Goal: Task Accomplishment & Management: Manage account settings

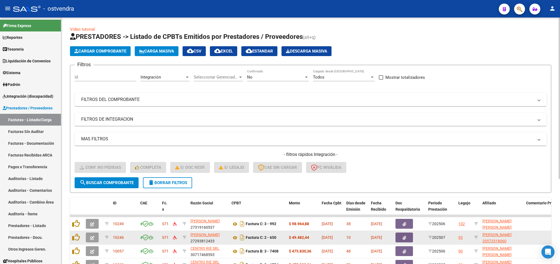
scroll to position [1, 0]
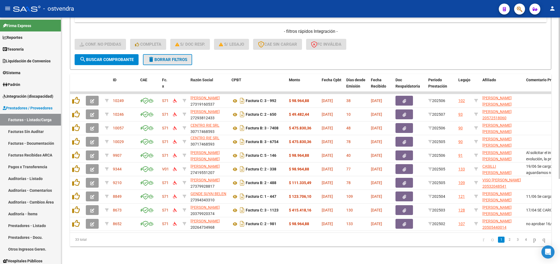
click at [179, 57] on span "delete Borrar Filtros" at bounding box center [167, 59] width 39 height 5
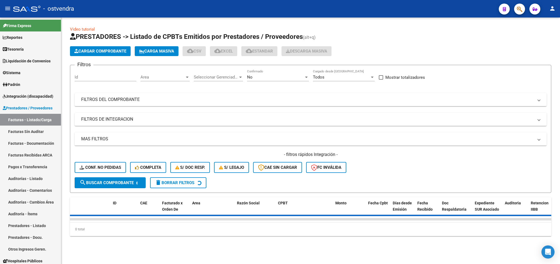
scroll to position [0, 0]
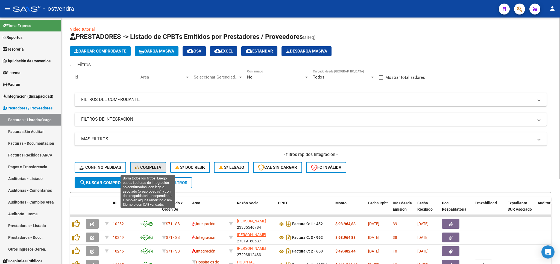
click at [144, 166] on span "Completa" at bounding box center [148, 167] width 26 height 5
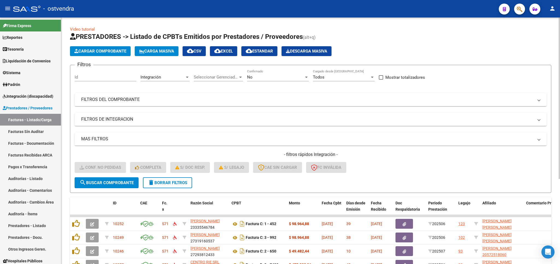
drag, startPoint x: 166, startPoint y: 185, endPoint x: 93, endPoint y: 75, distance: 131.8
click at [166, 183] on span "delete Borrar Filtros" at bounding box center [167, 182] width 39 height 5
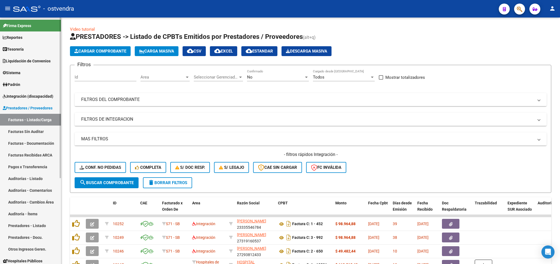
click at [25, 94] on span "Integración (discapacidad)" at bounding box center [28, 96] width 51 height 6
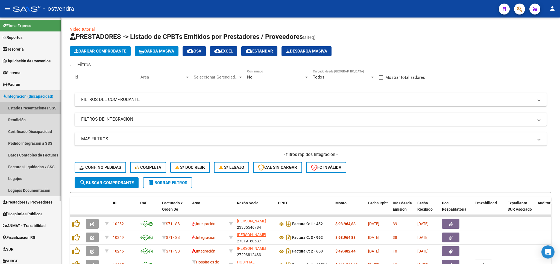
click at [27, 107] on link "Estado Presentaciones SSS" at bounding box center [30, 108] width 61 height 12
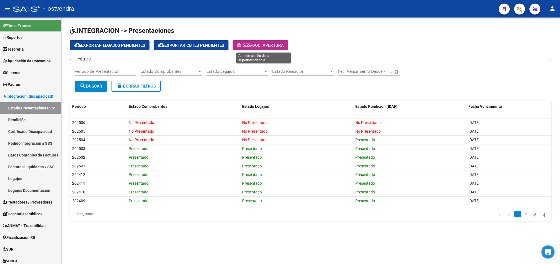
click at [275, 47] on span "Doc. Apertura" at bounding box center [267, 45] width 31 height 5
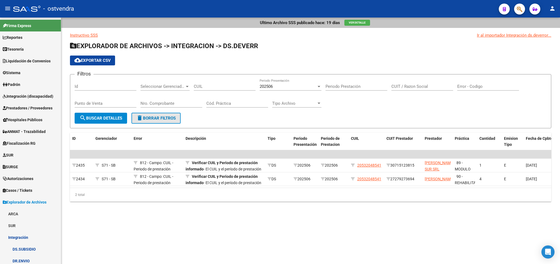
click at [148, 120] on span "delete Borrar Filtros" at bounding box center [155, 118] width 39 height 5
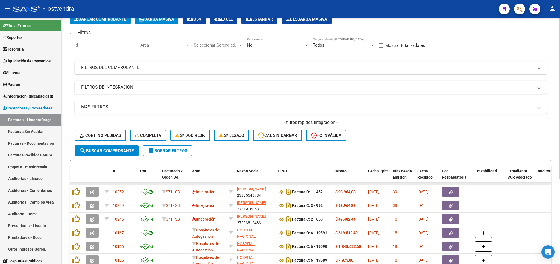
scroll to position [64, 0]
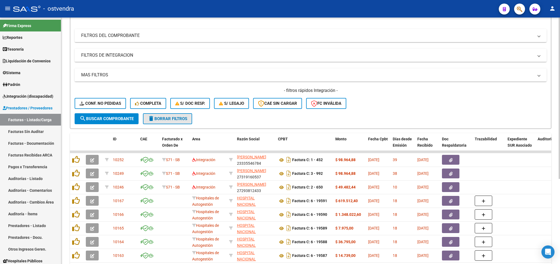
click at [164, 113] on button "delete Borrar Filtros" at bounding box center [167, 118] width 49 height 11
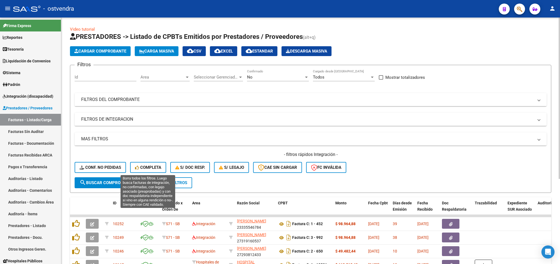
drag, startPoint x: 148, startPoint y: 169, endPoint x: 133, endPoint y: 100, distance: 70.5
click at [148, 170] on span "Completa" at bounding box center [148, 167] width 26 height 5
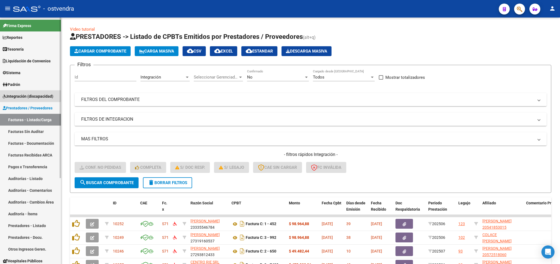
click at [24, 94] on span "Integración (discapacidad)" at bounding box center [28, 96] width 51 height 6
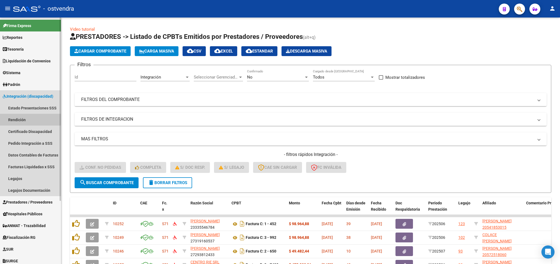
click at [24, 118] on link "Rendición" at bounding box center [30, 120] width 61 height 12
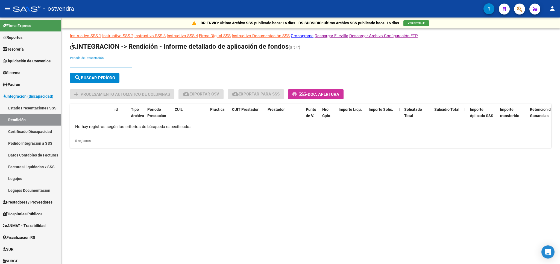
click at [95, 65] on input "Periodo de Presentación" at bounding box center [101, 63] width 62 height 5
type input "202504"
click at [84, 79] on span "search Buscar Período" at bounding box center [94, 77] width 41 height 5
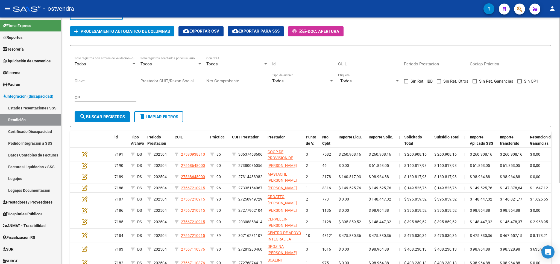
scroll to position [32, 0]
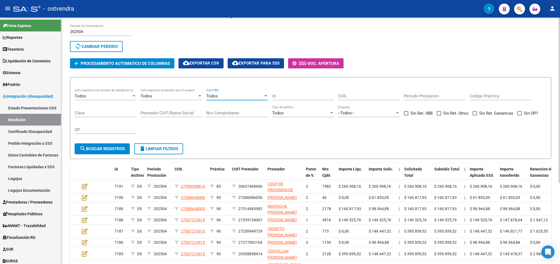
click at [233, 98] on div "Todos" at bounding box center [234, 95] width 57 height 5
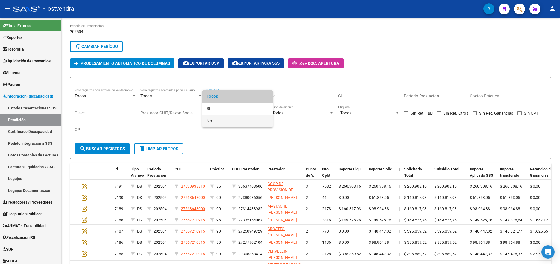
click at [220, 119] on span "No" at bounding box center [238, 121] width 62 height 12
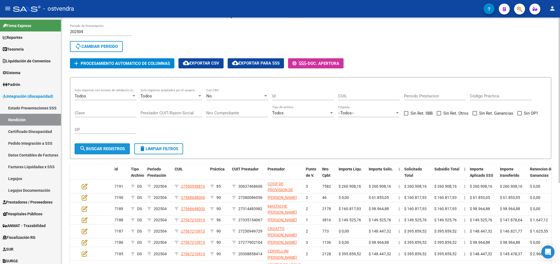
click at [102, 151] on span "search Buscar registros" at bounding box center [102, 148] width 45 height 5
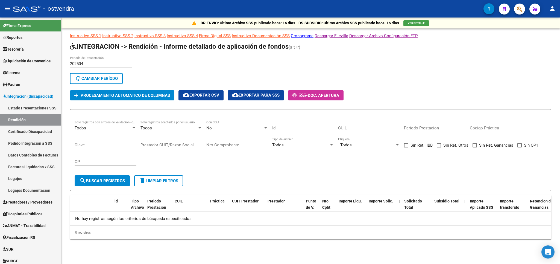
scroll to position [0, 0]
click at [226, 128] on div "No" at bounding box center [234, 127] width 57 height 5
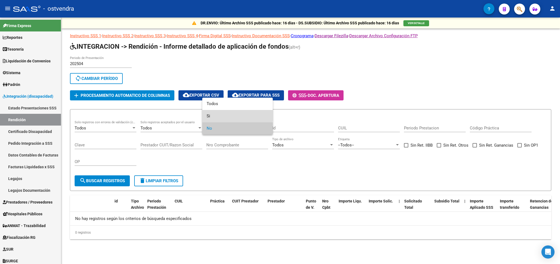
click at [218, 115] on span "Si" at bounding box center [238, 116] width 62 height 12
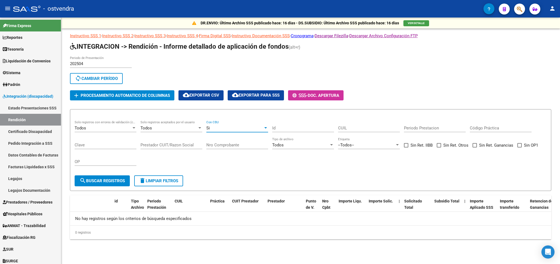
click at [218, 126] on div "Si" at bounding box center [234, 127] width 57 height 5
click at [105, 78] on div at bounding box center [280, 132] width 560 height 264
click at [92, 64] on input "202504" at bounding box center [101, 63] width 62 height 5
click at [116, 77] on span "sync Cambiar Período" at bounding box center [96, 78] width 43 height 5
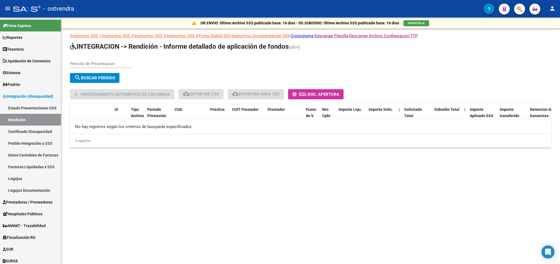
drag, startPoint x: 87, startPoint y: 55, endPoint x: 89, endPoint y: 61, distance: 6.1
click at [88, 58] on app-list-header "INTEGRACION -> Rendición - Informe detallado de aplicación de fondos (alt+r) Pe…" at bounding box center [310, 70] width 481 height 57
drag, startPoint x: 89, startPoint y: 61, endPoint x: 109, endPoint y: 75, distance: 23.9
click at [89, 62] on input "Periodo de Presentación" at bounding box center [101, 63] width 62 height 5
type input "202505"
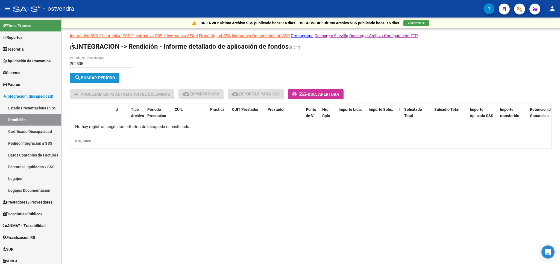
click at [110, 77] on span "search Buscar Período" at bounding box center [94, 77] width 41 height 5
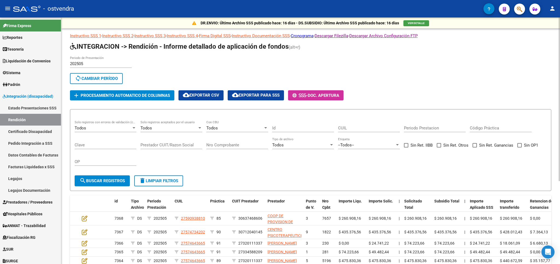
click at [229, 123] on div "Todos Con CBU" at bounding box center [237, 126] width 62 height 12
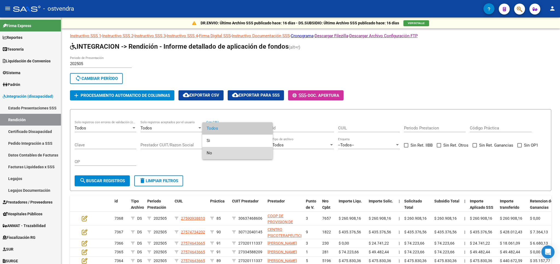
click at [222, 153] on span "No" at bounding box center [238, 153] width 62 height 12
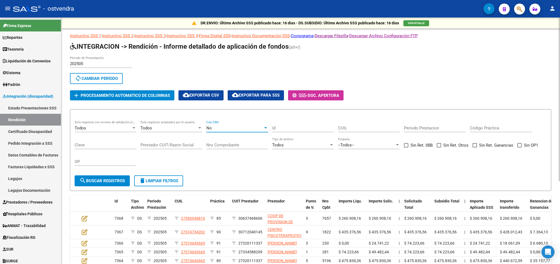
click at [94, 182] on span "search Buscar registros" at bounding box center [102, 180] width 45 height 5
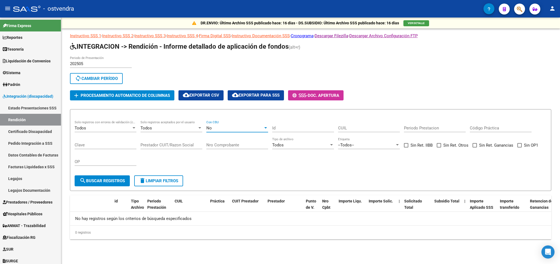
click at [228, 127] on div "No" at bounding box center [234, 127] width 57 height 5
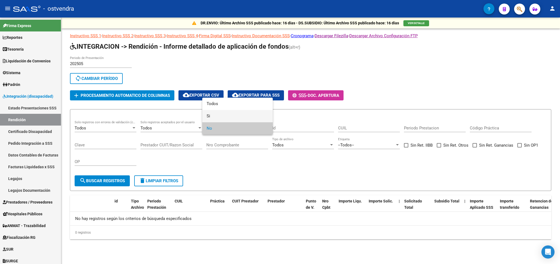
click at [217, 116] on span "Si" at bounding box center [238, 116] width 62 height 12
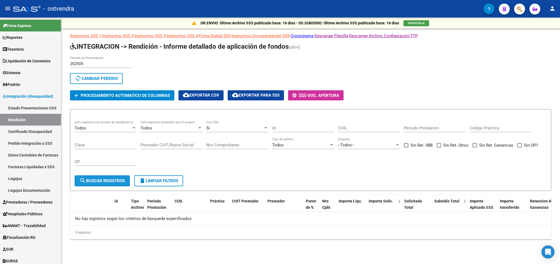
click at [112, 181] on span "search Buscar registros" at bounding box center [102, 180] width 45 height 5
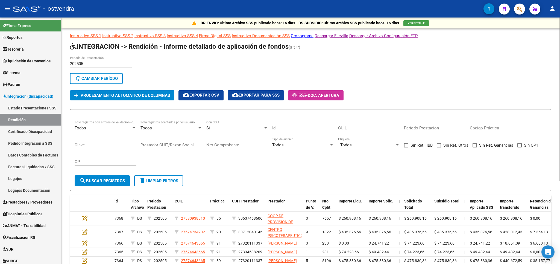
drag, startPoint x: 157, startPoint y: 183, endPoint x: 154, endPoint y: 174, distance: 9.4
click at [157, 183] on span "delete Limpiar filtros" at bounding box center [158, 180] width 39 height 5
click at [93, 64] on input "202505" at bounding box center [101, 63] width 62 height 5
drag, startPoint x: 94, startPoint y: 80, endPoint x: 90, endPoint y: 70, distance: 10.2
click at [94, 80] on span "sync Cambiar Período" at bounding box center [96, 78] width 43 height 5
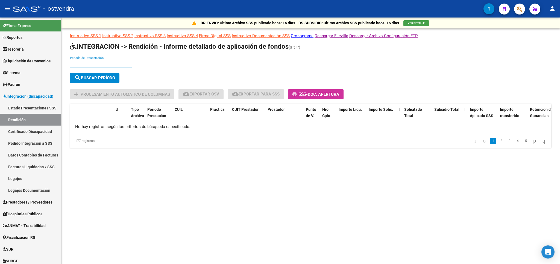
click at [88, 64] on input "Periodo de Presentación" at bounding box center [101, 63] width 62 height 5
type input "202506"
click at [96, 75] on button "search Buscar Período" at bounding box center [94, 78] width 49 height 10
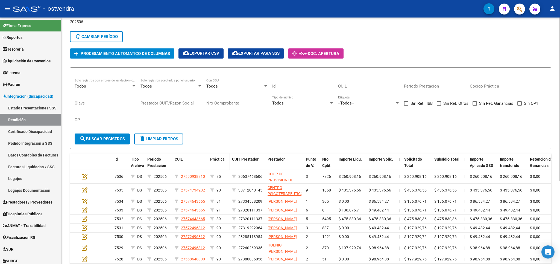
scroll to position [64, 0]
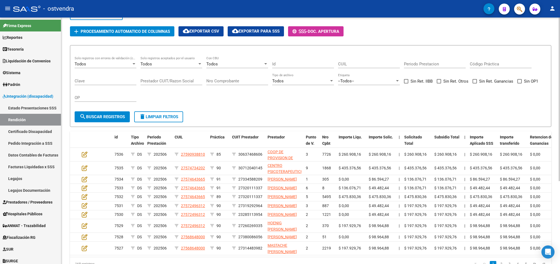
click at [231, 67] on div "Todos Con CBU" at bounding box center [237, 62] width 62 height 12
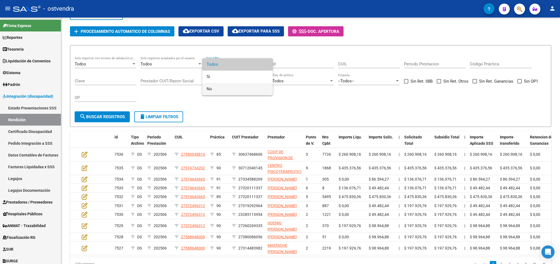
click at [233, 86] on span "No" at bounding box center [238, 89] width 62 height 12
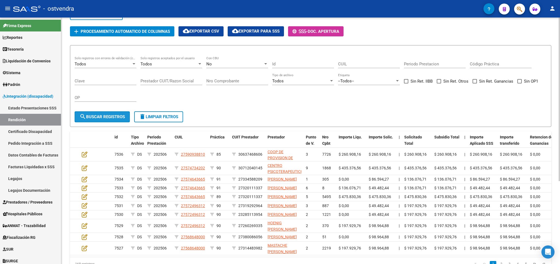
click at [113, 116] on span "search Buscar registros" at bounding box center [102, 116] width 45 height 5
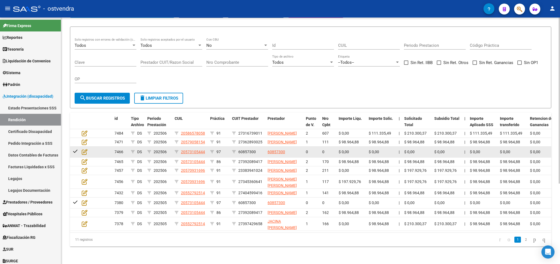
scroll to position [119, 0]
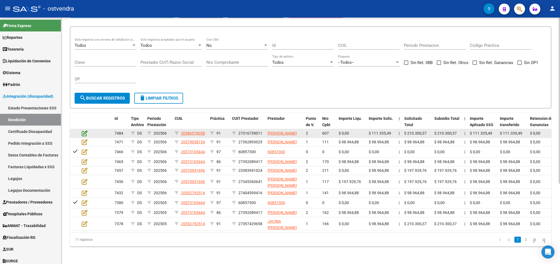
click at [84, 130] on icon at bounding box center [85, 133] width 6 height 6
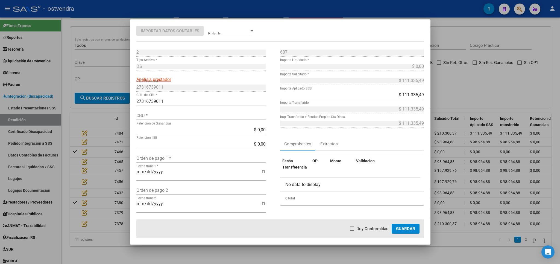
click at [475, 47] on div at bounding box center [280, 132] width 560 height 264
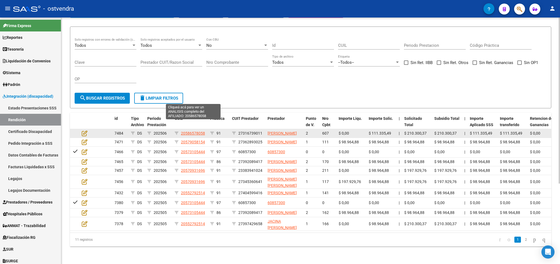
click at [199, 131] on span "20586578058" at bounding box center [193, 133] width 24 height 4
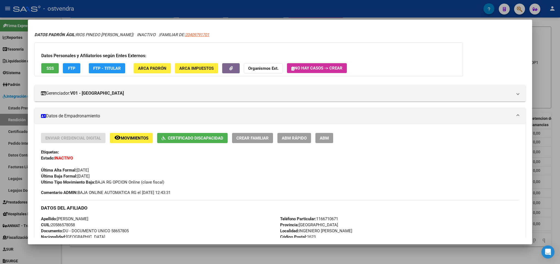
scroll to position [2, 0]
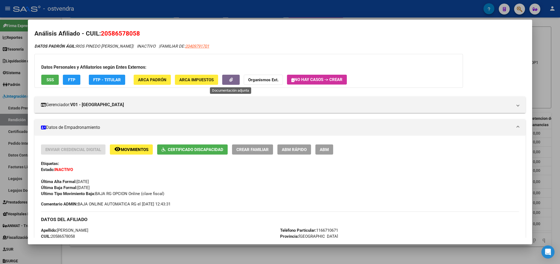
click at [229, 78] on button "button" at bounding box center [230, 80] width 17 height 10
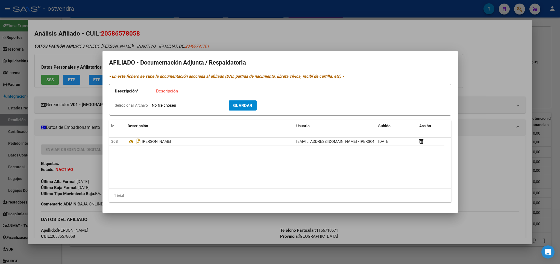
click at [479, 39] on div at bounding box center [280, 132] width 560 height 264
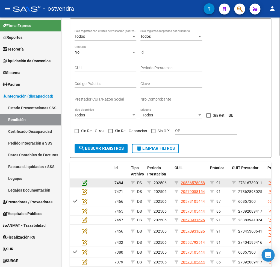
click at [84, 186] on icon at bounding box center [85, 183] width 6 height 6
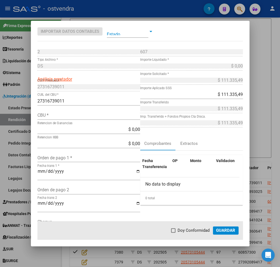
click at [54, 114] on input "CBU *" at bounding box center [88, 115] width 103 height 5
type input "0170325040000048795074"
click at [225, 226] on mat-dialog-actions "Doy Conformidad Guardar" at bounding box center [140, 230] width 206 height 19
click at [227, 230] on span "Guardar" at bounding box center [225, 230] width 19 height 5
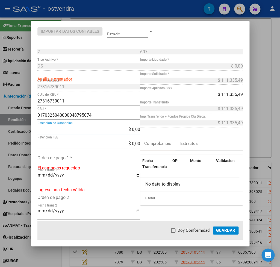
click at [111, 130] on input "$ 0,00" at bounding box center [88, 129] width 103 height 5
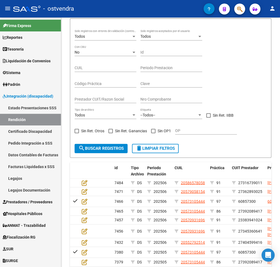
scroll to position [91, 0]
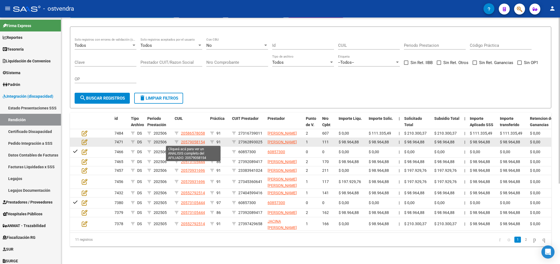
click at [192, 141] on span "20579058154" at bounding box center [193, 142] width 24 height 4
type textarea "20579058154"
click at [84, 142] on icon at bounding box center [85, 142] width 6 height 6
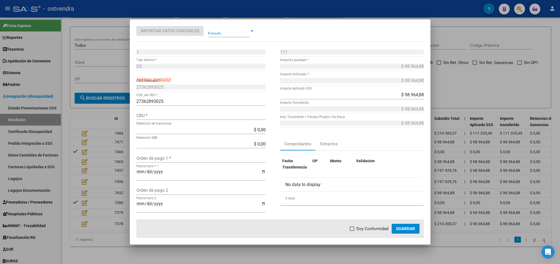
scroll to position [119, 0]
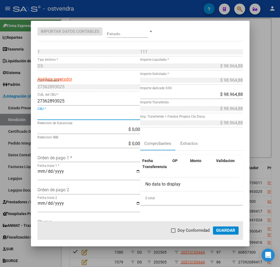
click at [51, 116] on input "CBU *" at bounding box center [88, 115] width 103 height 5
type input "0140029803505560941204"
click at [221, 231] on span "Guardar" at bounding box center [225, 230] width 19 height 5
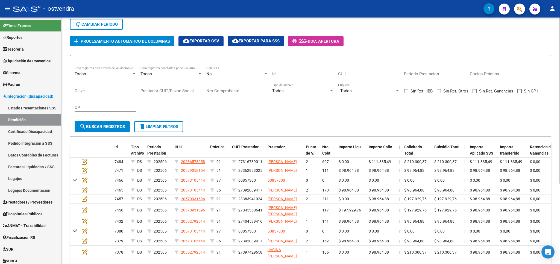
scroll to position [27, 0]
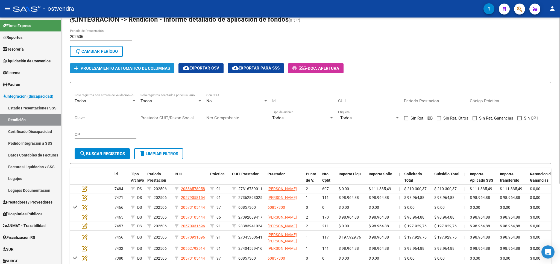
click at [112, 69] on span "Procesamiento automatico de columnas" at bounding box center [125, 68] width 89 height 5
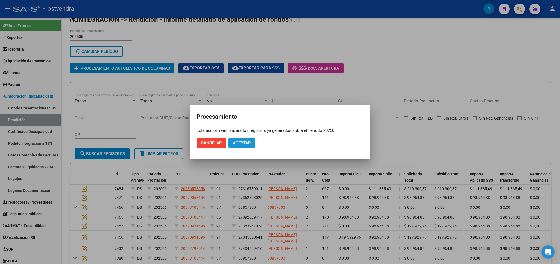
click at [248, 143] on span "Aceptar" at bounding box center [242, 142] width 18 height 5
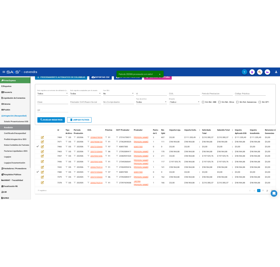
scroll to position [91, 0]
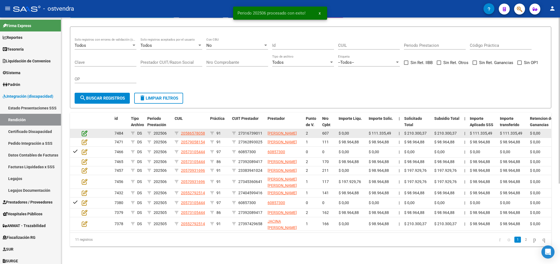
click at [84, 130] on icon at bounding box center [85, 133] width 6 height 6
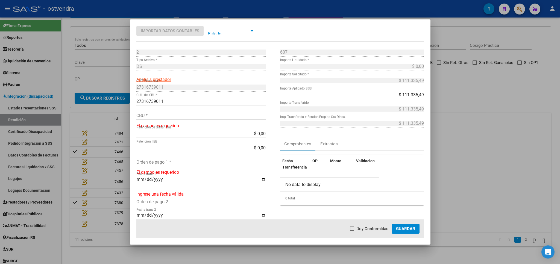
scroll to position [119, 0]
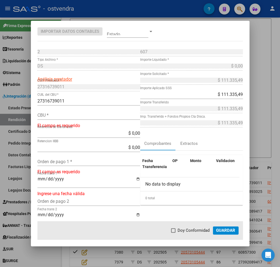
click at [93, 119] on div "CBU *" at bounding box center [88, 115] width 103 height 9
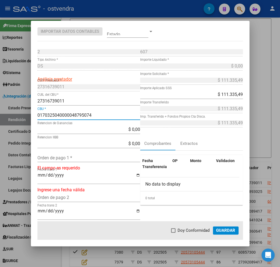
type input "0170325040000048795074"
click at [217, 232] on span "Guardar" at bounding box center [225, 230] width 19 height 5
click at [226, 231] on span "Guardar" at bounding box center [225, 230] width 19 height 5
click at [228, 231] on span "Guardar" at bounding box center [225, 230] width 19 height 5
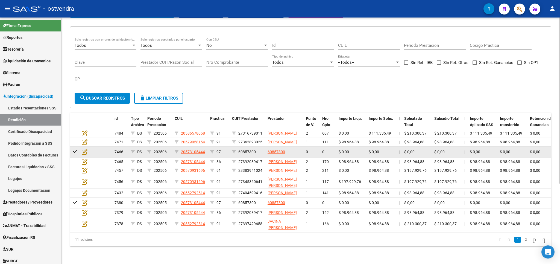
scroll to position [0, 0]
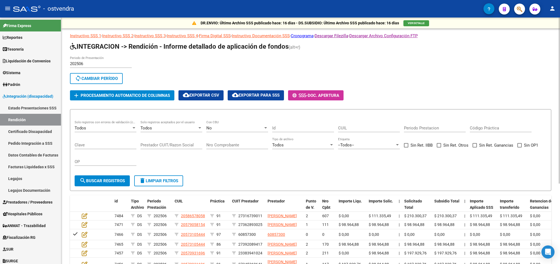
click at [167, 185] on button "delete Limpiar filtros" at bounding box center [158, 180] width 49 height 11
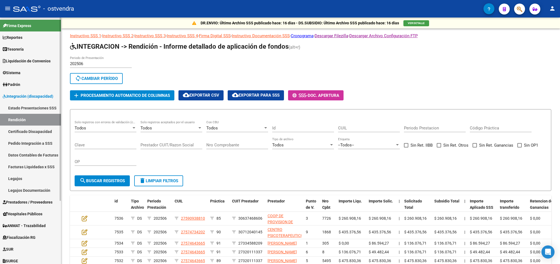
click at [14, 116] on link "Rendición" at bounding box center [30, 120] width 61 height 12
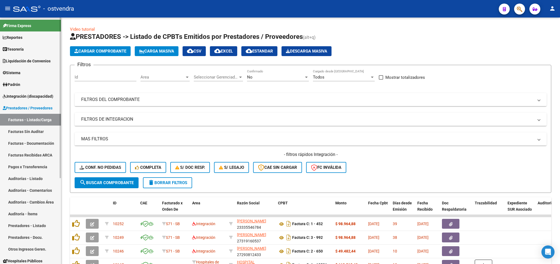
click at [21, 95] on span "Integración (discapacidad)" at bounding box center [28, 96] width 51 height 6
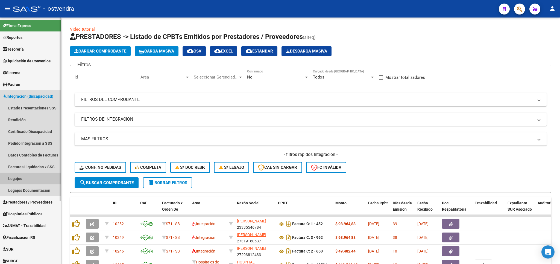
click at [14, 178] on link "Legajos" at bounding box center [30, 178] width 61 height 12
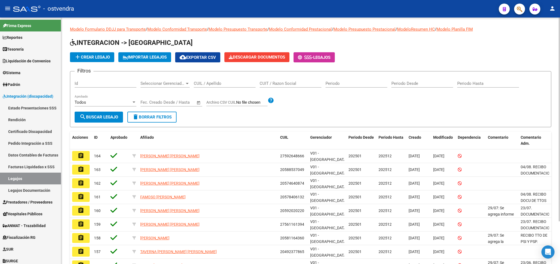
click at [221, 84] on input "CUIL / Apellido" at bounding box center [225, 83] width 62 height 5
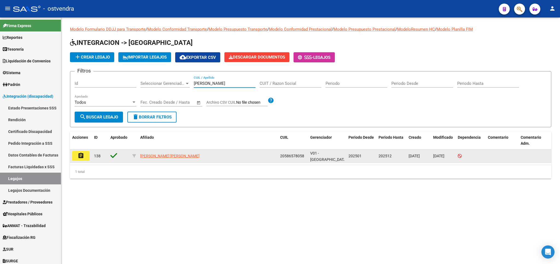
type input "estanisla"
click at [75, 156] on button "assignment" at bounding box center [80, 156] width 17 height 10
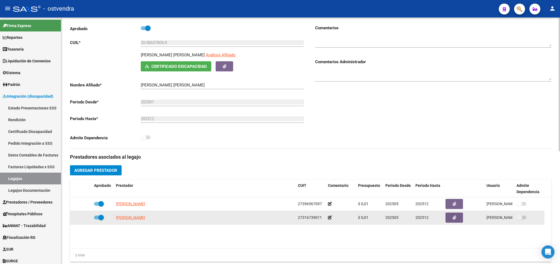
scroll to position [96, 0]
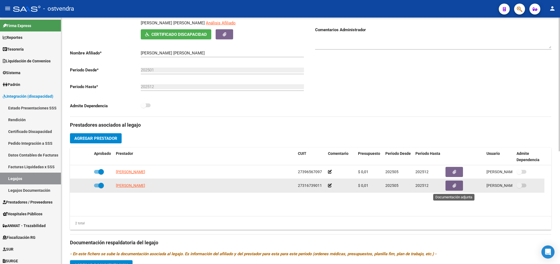
click at [452, 190] on button "button" at bounding box center [453, 185] width 17 height 10
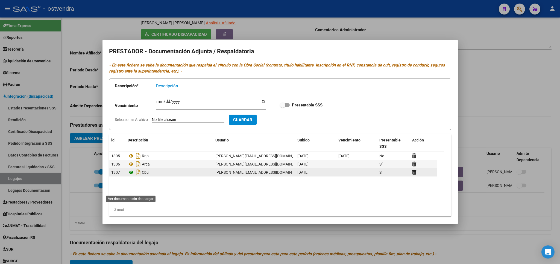
click at [132, 175] on icon at bounding box center [131, 172] width 7 height 7
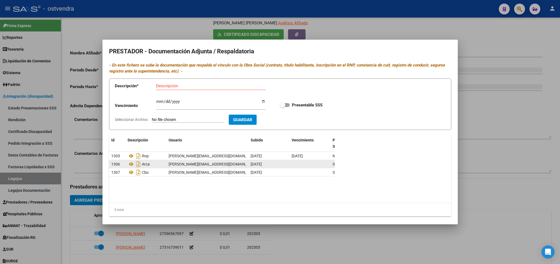
scroll to position [90, 0]
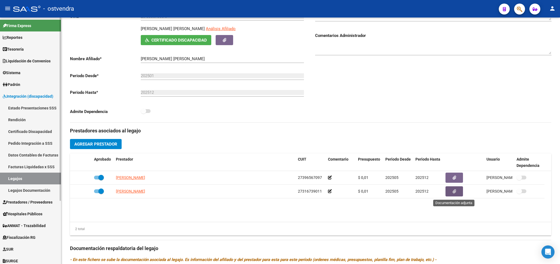
click at [21, 177] on link "Legajos" at bounding box center [30, 178] width 61 height 12
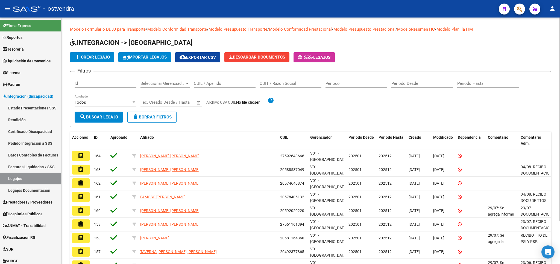
click at [208, 87] on div "CUIL / Apellido" at bounding box center [225, 82] width 62 height 12
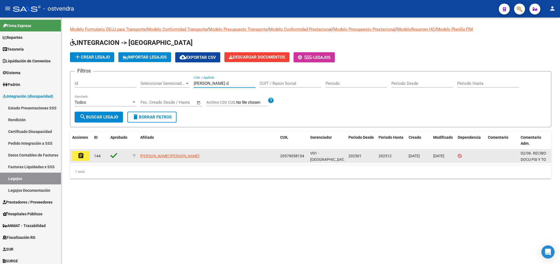
type input "ruis d"
click at [78, 156] on mat-icon "assignment" at bounding box center [81, 155] width 7 height 7
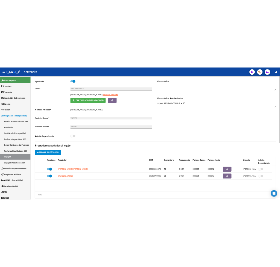
scroll to position [96, 0]
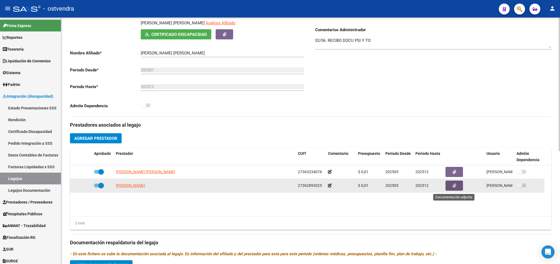
click at [452, 189] on button "button" at bounding box center [453, 185] width 17 height 10
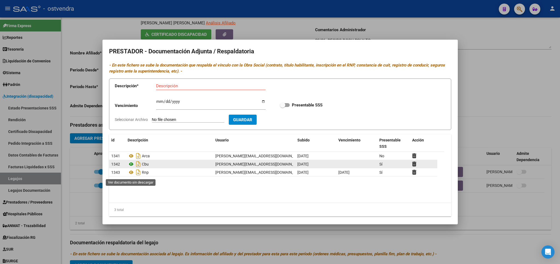
click at [131, 167] on icon at bounding box center [131, 164] width 7 height 7
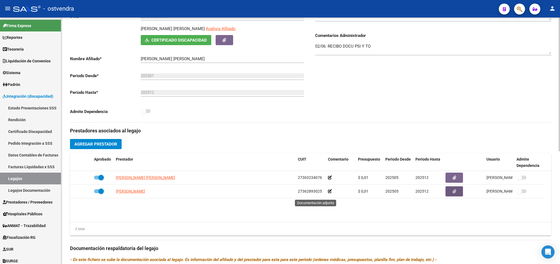
scroll to position [0, 0]
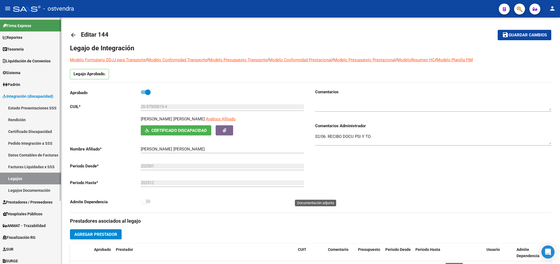
click at [18, 107] on link "Estado Presentaciones SSS" at bounding box center [30, 108] width 61 height 12
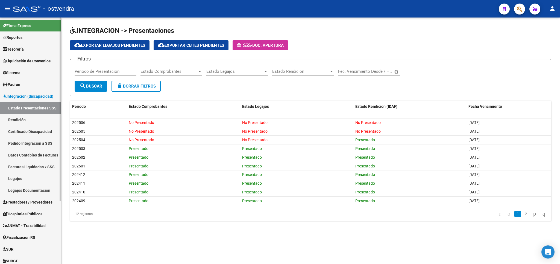
click at [22, 205] on link "Prestadores / Proveedores" at bounding box center [30, 202] width 61 height 12
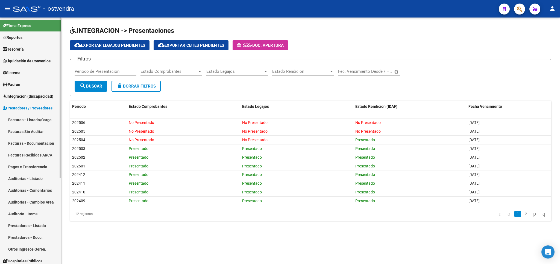
click at [31, 119] on link "Facturas - Listado/Carga" at bounding box center [30, 120] width 61 height 12
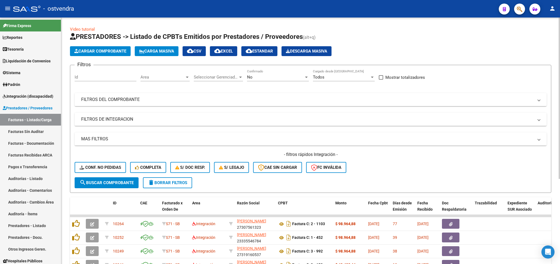
drag, startPoint x: 134, startPoint y: 99, endPoint x: 464, endPoint y: 137, distance: 332.0
click at [137, 100] on mat-panel-title "FILTROS DEL COMPROBANTE" at bounding box center [307, 99] width 452 height 6
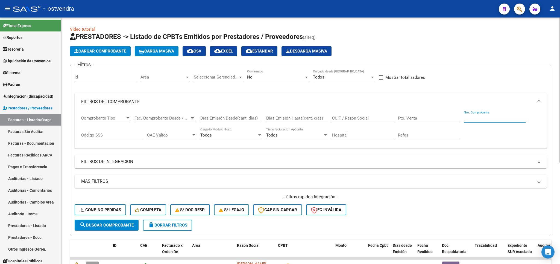
click at [488, 119] on input "Nro. Comprobante" at bounding box center [495, 118] width 62 height 5
type input "2261"
click at [272, 77] on div "No" at bounding box center [275, 77] width 57 height 5
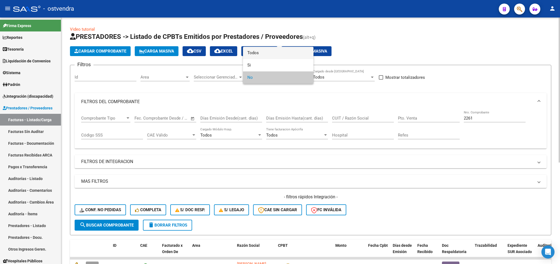
drag, startPoint x: 271, startPoint y: 48, endPoint x: 105, endPoint y: 175, distance: 208.5
click at [268, 50] on span "Todos" at bounding box center [278, 53] width 62 height 12
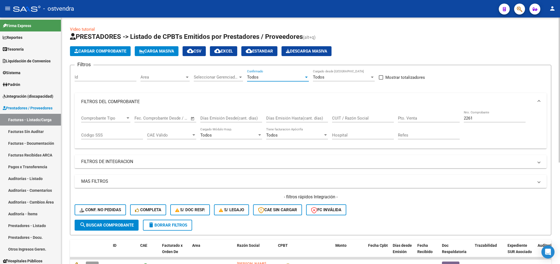
click at [101, 224] on span "search Buscar Comprobante" at bounding box center [107, 224] width 54 height 5
click at [24, 95] on span "Integración (discapacidad)" at bounding box center [28, 96] width 51 height 6
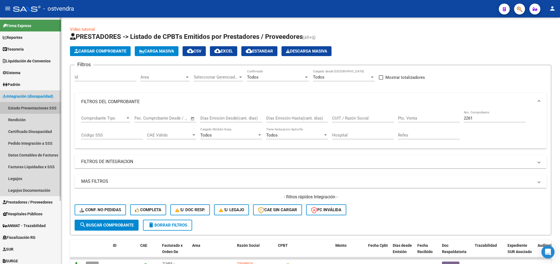
drag, startPoint x: 43, startPoint y: 108, endPoint x: 48, endPoint y: 106, distance: 4.7
click at [48, 106] on link "Estado Presentaciones SSS" at bounding box center [30, 108] width 61 height 12
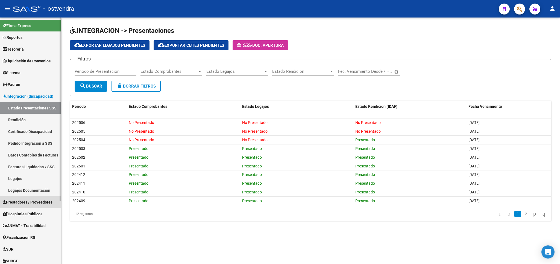
click at [22, 200] on span "Prestadores / Proveedores" at bounding box center [28, 202] width 50 height 6
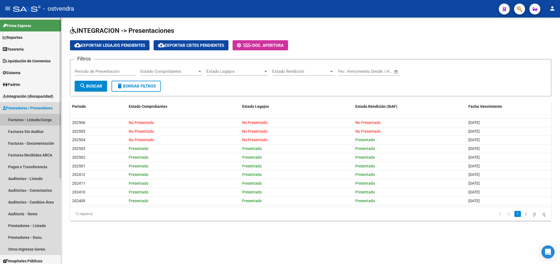
click at [35, 119] on link "Facturas - Listado/Carga" at bounding box center [30, 120] width 61 height 12
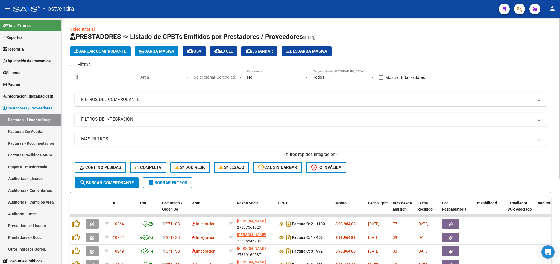
click at [253, 98] on mat-panel-title "FILTROS DEL COMPROBANTE" at bounding box center [307, 99] width 452 height 6
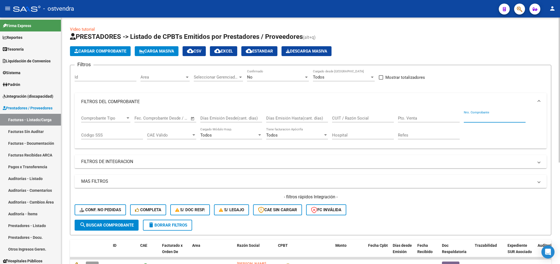
click at [485, 120] on input "Nro. Comprobante" at bounding box center [495, 118] width 62 height 5
click at [116, 227] on span "search Buscar Comprobante" at bounding box center [107, 224] width 54 height 5
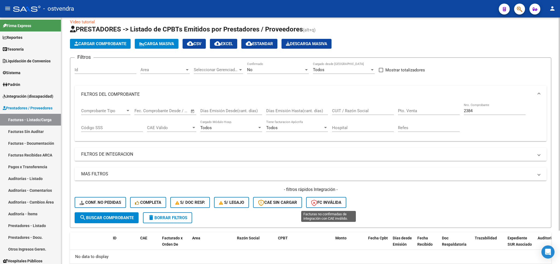
scroll to position [7, 0]
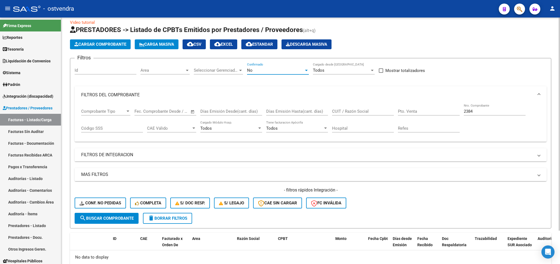
click at [259, 73] on div "No" at bounding box center [275, 70] width 57 height 5
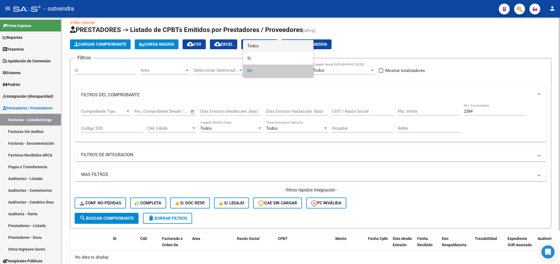
drag, startPoint x: 263, startPoint y: 45, endPoint x: 258, endPoint y: 51, distance: 8.0
click at [262, 45] on span "Todos" at bounding box center [278, 46] width 62 height 12
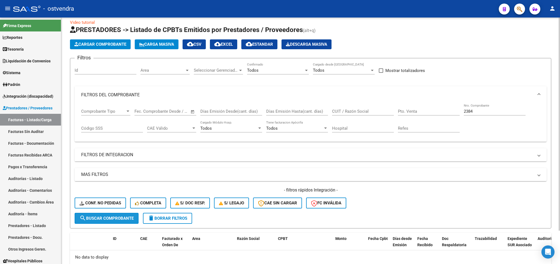
click at [110, 219] on span "search Buscar Comprobante" at bounding box center [107, 218] width 54 height 5
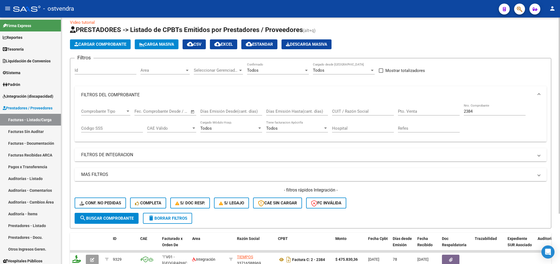
scroll to position [63, 0]
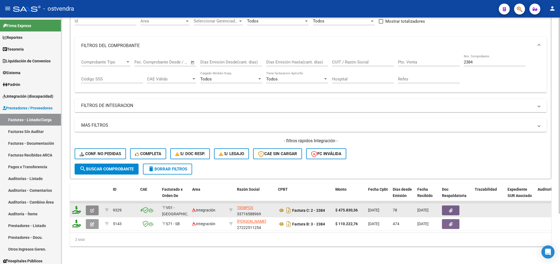
click at [94, 208] on icon "button" at bounding box center [92, 210] width 4 height 4
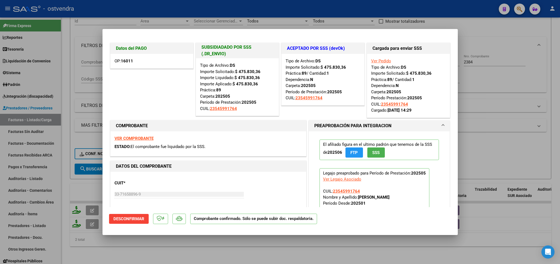
click at [504, 29] on div at bounding box center [280, 132] width 560 height 264
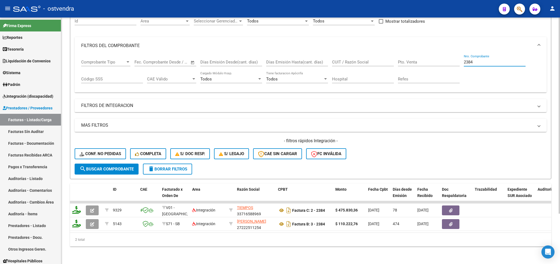
drag, startPoint x: 492, startPoint y: 55, endPoint x: 442, endPoint y: 59, distance: 50.4
click at [464, 60] on input "2384" at bounding box center [495, 62] width 62 height 5
click at [109, 166] on span "search Buscar Comprobante" at bounding box center [107, 168] width 54 height 5
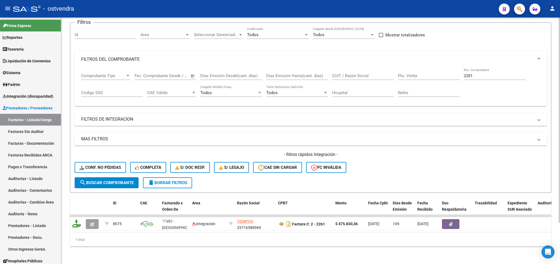
scroll to position [18, 0]
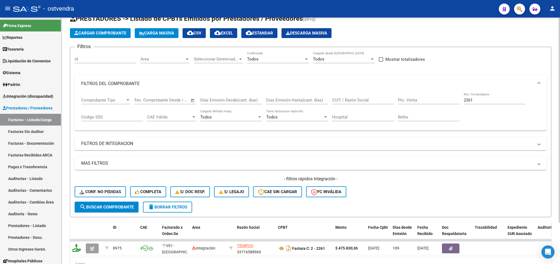
click at [289, 60] on div "Todos" at bounding box center [275, 59] width 57 height 5
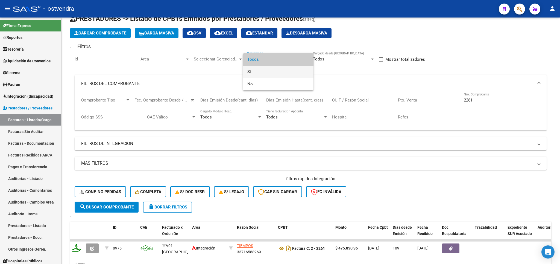
click at [253, 73] on span "Si" at bounding box center [278, 72] width 62 height 12
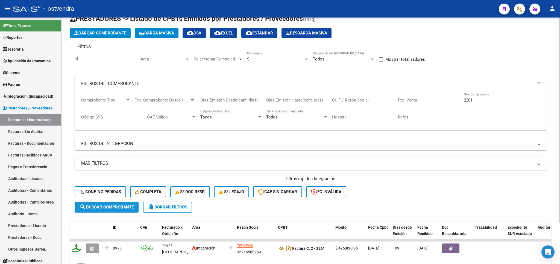
click at [123, 203] on button "search Buscar Comprobante" at bounding box center [107, 206] width 64 height 11
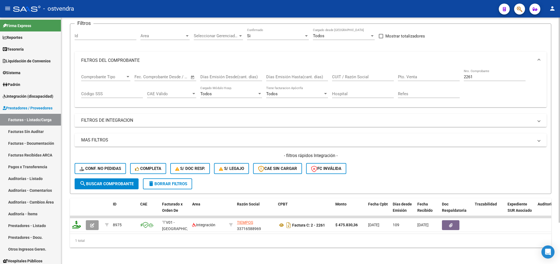
scroll to position [50, 0]
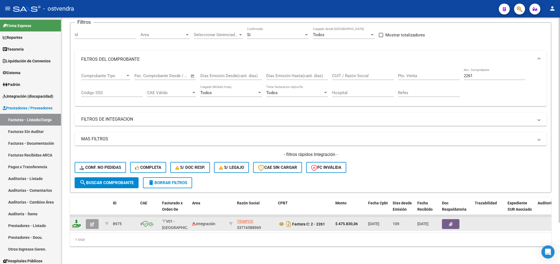
click at [98, 219] on button "button" at bounding box center [92, 224] width 13 height 10
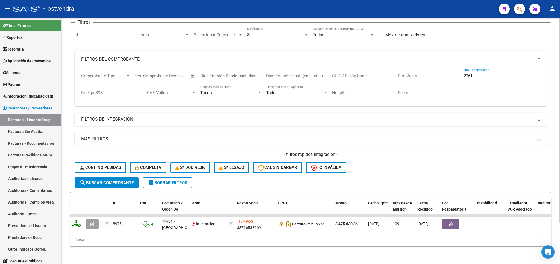
drag, startPoint x: 488, startPoint y: 69, endPoint x: 432, endPoint y: 69, distance: 55.8
click at [464, 73] on input "2261" at bounding box center [495, 75] width 62 height 5
type input "564"
click at [109, 180] on span "search Buscar Comprobante" at bounding box center [107, 182] width 54 height 5
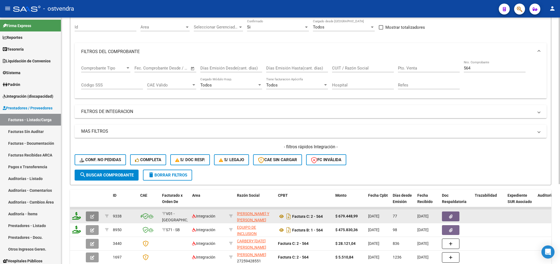
click at [96, 216] on button "button" at bounding box center [92, 216] width 13 height 10
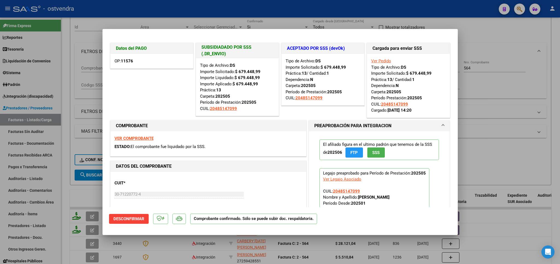
type input "$ 0,00"
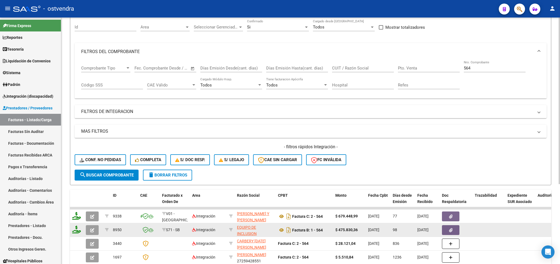
click at [90, 230] on button "button" at bounding box center [92, 230] width 13 height 10
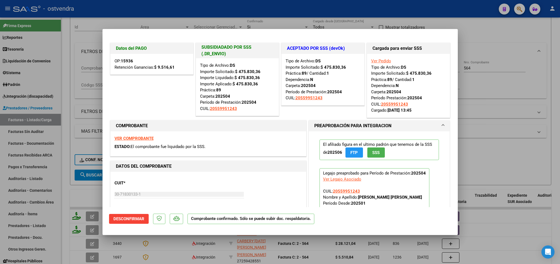
click at [512, 31] on div at bounding box center [280, 132] width 560 height 264
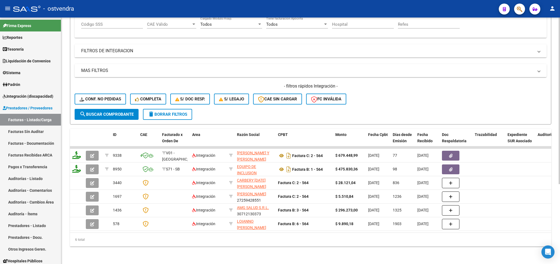
scroll to position [0, 0]
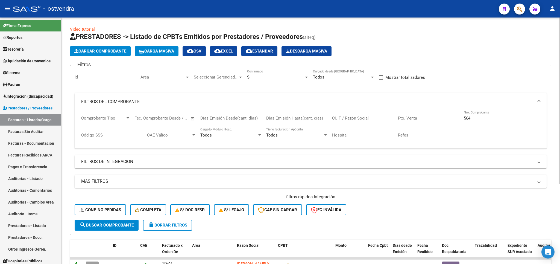
drag, startPoint x: 164, startPoint y: 223, endPoint x: 150, endPoint y: 206, distance: 22.2
click at [164, 221] on button "delete Borrar Filtros" at bounding box center [167, 224] width 49 height 11
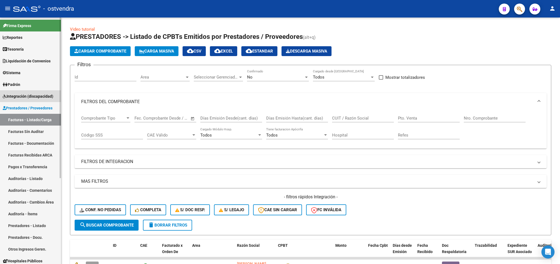
click at [24, 93] on link "Integración (discapacidad)" at bounding box center [30, 96] width 61 height 12
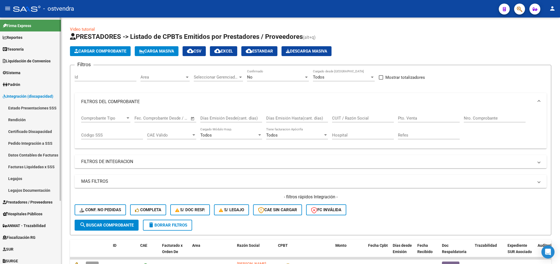
drag, startPoint x: 16, startPoint y: 180, endPoint x: 24, endPoint y: 180, distance: 7.4
click at [17, 181] on link "Legajos" at bounding box center [30, 178] width 61 height 12
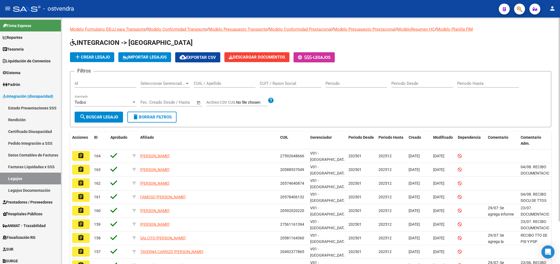
click at [228, 84] on input "CUIL / Apellido" at bounding box center [225, 83] width 62 height 5
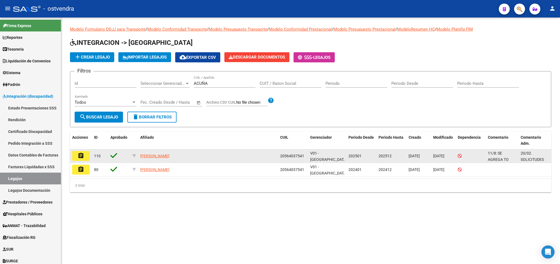
drag, startPoint x: 281, startPoint y: 157, endPoint x: 301, endPoint y: 158, distance: 20.0
click at [303, 157] on span "20564037541" at bounding box center [292, 156] width 24 height 4
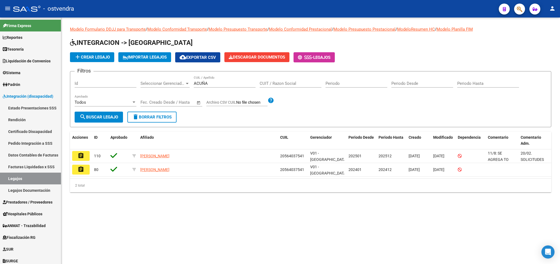
copy span "20564037541"
click at [18, 83] on span "Padrón" at bounding box center [11, 84] width 17 height 6
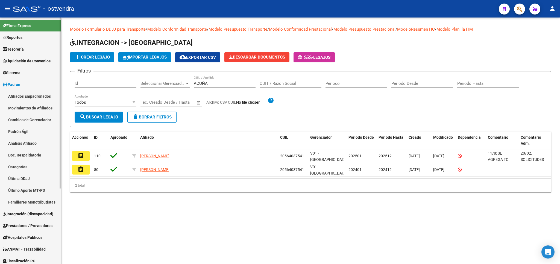
click at [24, 215] on span "Integración (discapacidad)" at bounding box center [28, 214] width 51 height 6
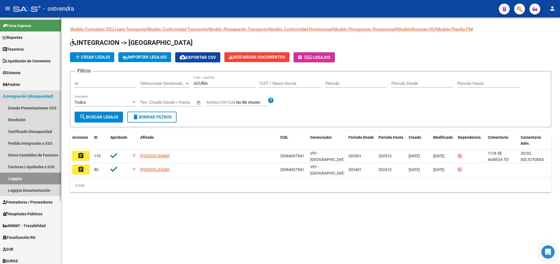
click at [23, 179] on link "Legajos" at bounding box center [30, 178] width 61 height 12
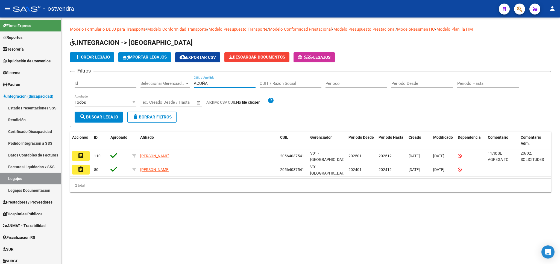
drag, startPoint x: 223, startPoint y: 85, endPoint x: 181, endPoint y: 78, distance: 42.2
click at [194, 81] on input "ACUÑA" at bounding box center [225, 83] width 62 height 5
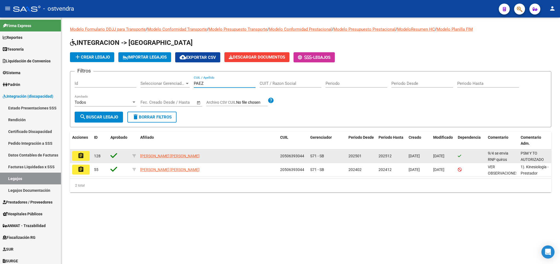
type input "PAEZ"
click at [87, 157] on button "assignment" at bounding box center [80, 156] width 17 height 10
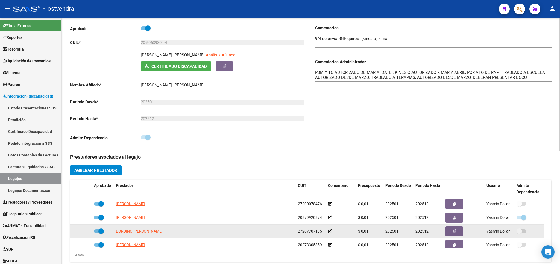
scroll to position [96, 0]
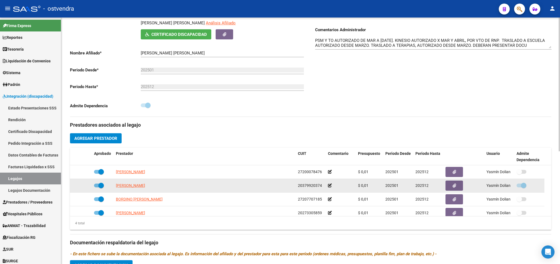
drag, startPoint x: 298, startPoint y: 188, endPoint x: 321, endPoint y: 190, distance: 23.1
click at [321, 189] on div "20379920374" at bounding box center [311, 185] width 26 height 6
copy span "20379920374"
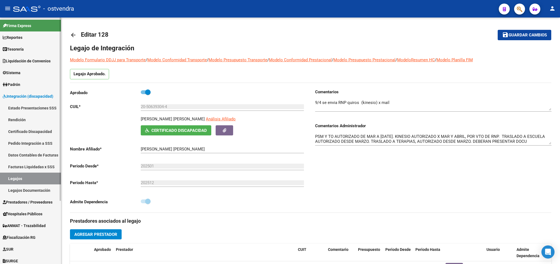
click at [17, 183] on link "Legajos" at bounding box center [30, 178] width 61 height 12
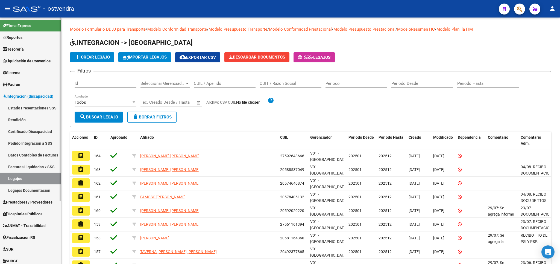
click at [43, 107] on link "Estado Presentaciones SSS" at bounding box center [30, 108] width 61 height 12
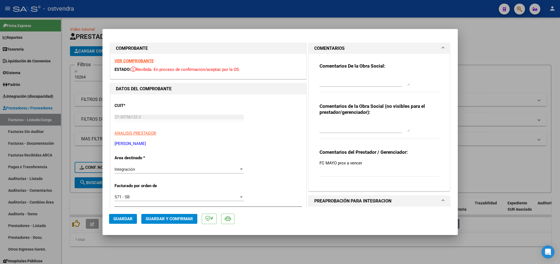
click at [530, 48] on div at bounding box center [280, 132] width 560 height 264
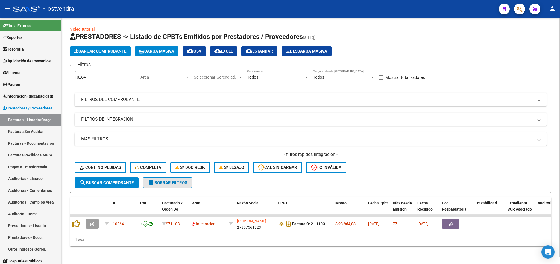
click at [162, 184] on span "delete Borrar Filtros" at bounding box center [167, 182] width 39 height 5
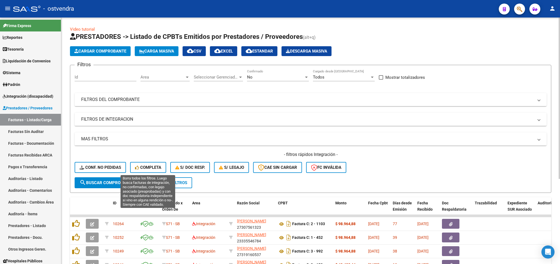
click at [149, 168] on span "Completa" at bounding box center [148, 167] width 26 height 5
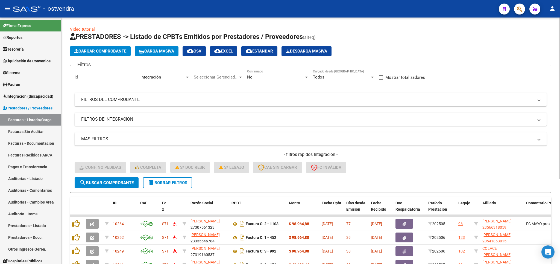
drag, startPoint x: 171, startPoint y: 182, endPoint x: 134, endPoint y: 160, distance: 43.0
click at [171, 183] on span "delete Borrar Filtros" at bounding box center [167, 182] width 39 height 5
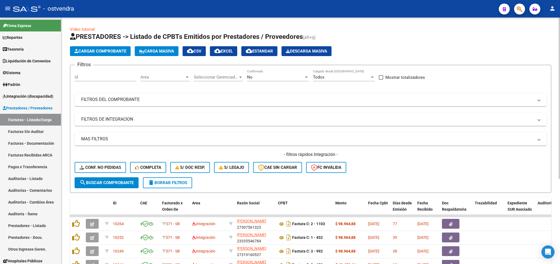
click at [161, 184] on span "delete Borrar Filtros" at bounding box center [167, 182] width 39 height 5
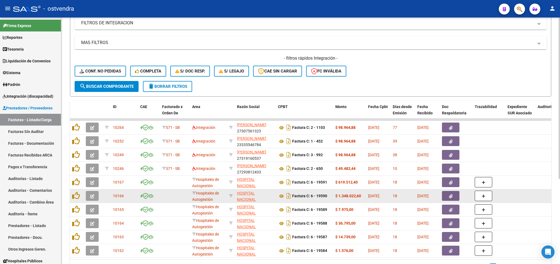
scroll to position [128, 0]
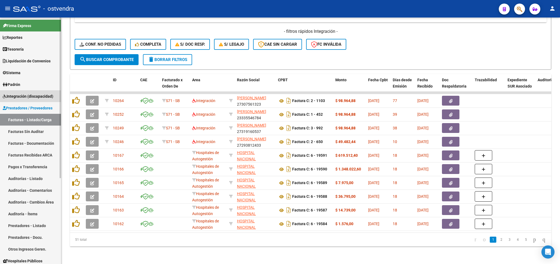
click at [32, 95] on span "Integración (discapacidad)" at bounding box center [28, 96] width 51 height 6
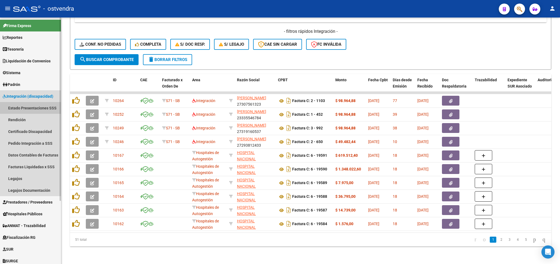
click at [34, 107] on link "Estado Presentaciones SSS" at bounding box center [30, 108] width 61 height 12
